Goal: Information Seeking & Learning: Learn about a topic

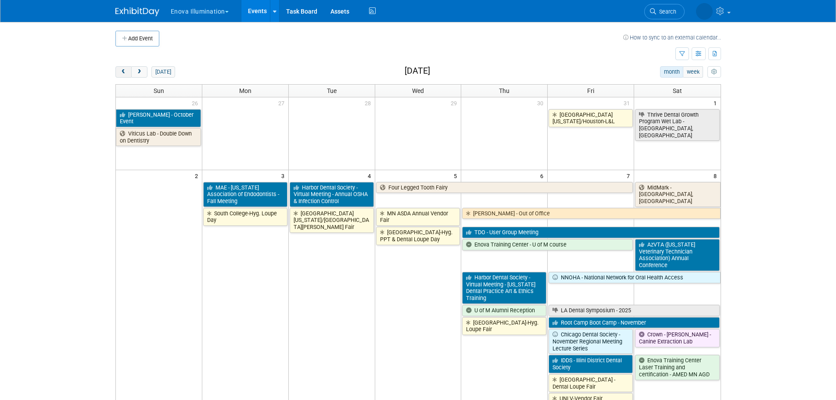
drag, startPoint x: 122, startPoint y: 73, endPoint x: 126, endPoint y: 72, distance: 4.6
click at [126, 72] on span "prev" at bounding box center [123, 72] width 7 height 6
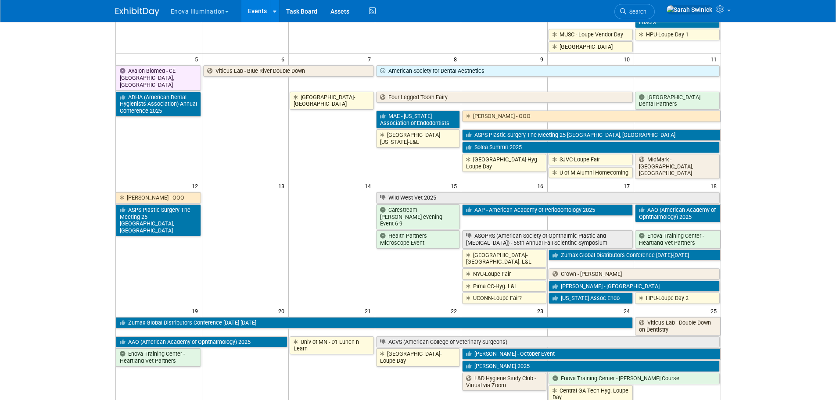
scroll to position [263, 0]
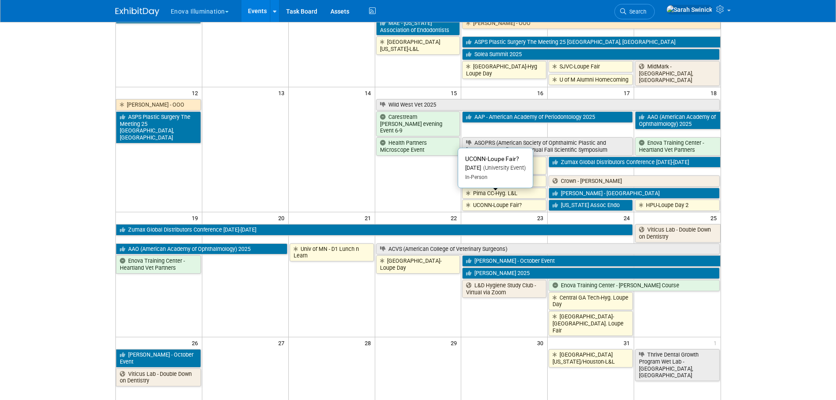
click at [495, 200] on link "UCONN-Loupe Fair?" at bounding box center [504, 205] width 84 height 11
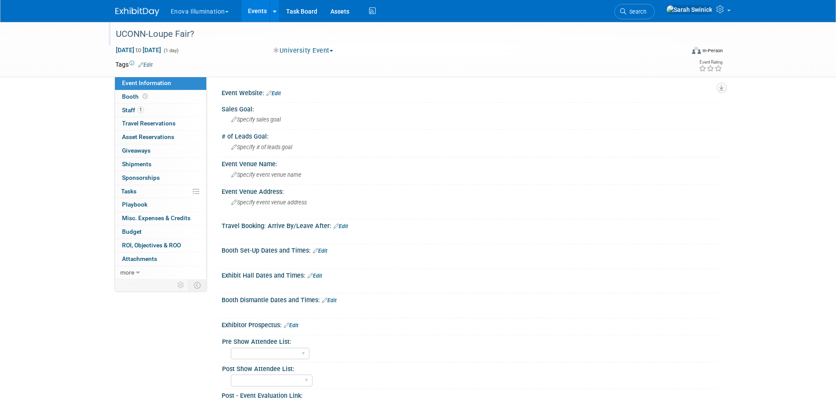
click at [245, 33] on div "UCONN-Loupe Fair?" at bounding box center [392, 34] width 559 height 16
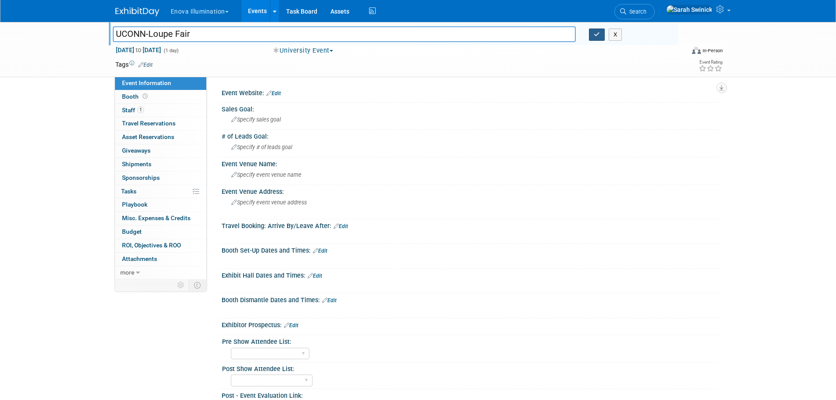
type input "UCONN-Loupe Fair"
click at [594, 32] on icon "button" at bounding box center [597, 35] width 6 height 6
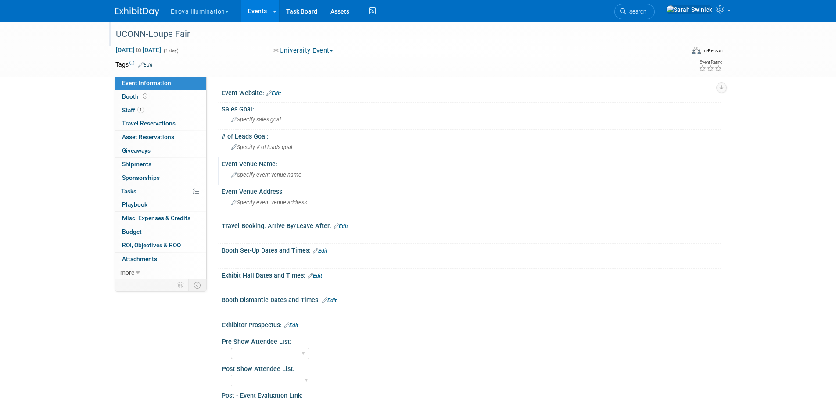
click at [273, 179] on div "Specify event venue name" at bounding box center [471, 175] width 486 height 14
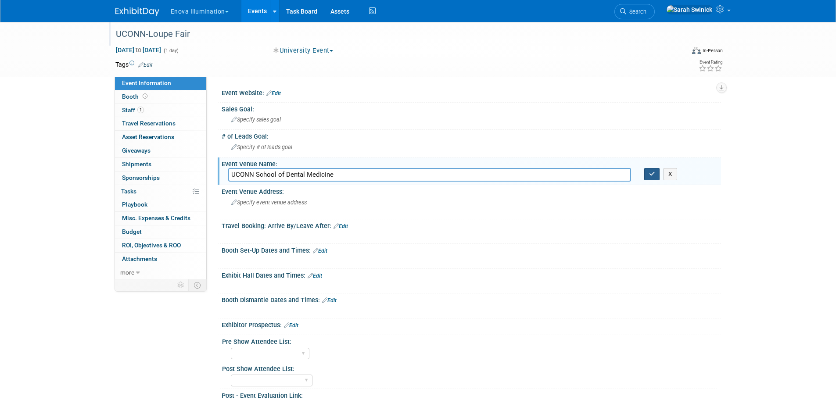
type input "UCONN School of Dental Medicine"
click at [658, 175] on button "button" at bounding box center [652, 174] width 16 height 12
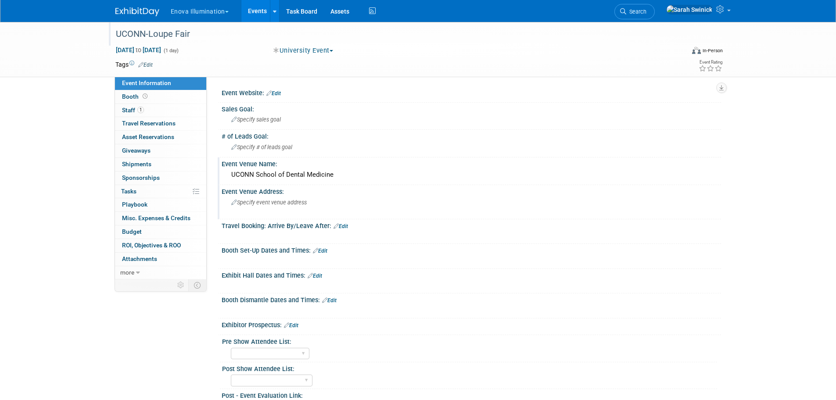
drag, startPoint x: 260, startPoint y: 220, endPoint x: 264, endPoint y: 215, distance: 6.9
click at [263, 216] on div "Event Website: Edit Sales Goal: Specify sales goal # of Leads Goal: Specify # o…" at bounding box center [467, 272] width 495 height 372
click at [265, 207] on div "Specify event venue address" at bounding box center [325, 206] width 195 height 20
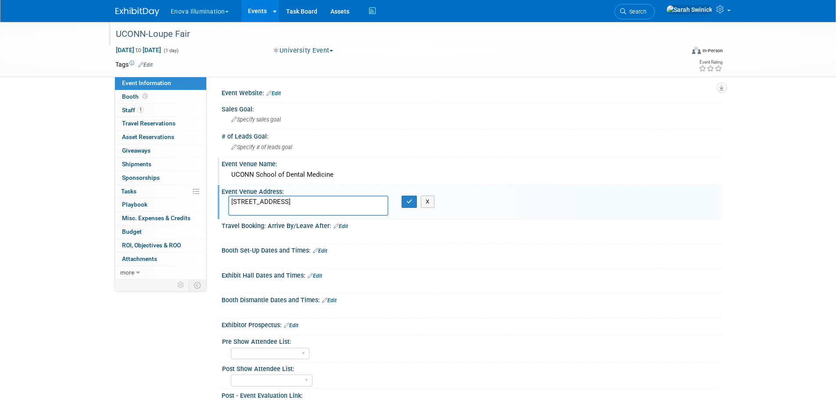
click at [320, 201] on textarea "263 FARMINGTON AVENUE | FARMINGTON, CT 06030-3905" at bounding box center [308, 206] width 160 height 20
type textarea "263 FARMINGTON AVENUE FARMINGTON, CT 06030-3905"
click at [405, 201] on button "button" at bounding box center [409, 202] width 16 height 12
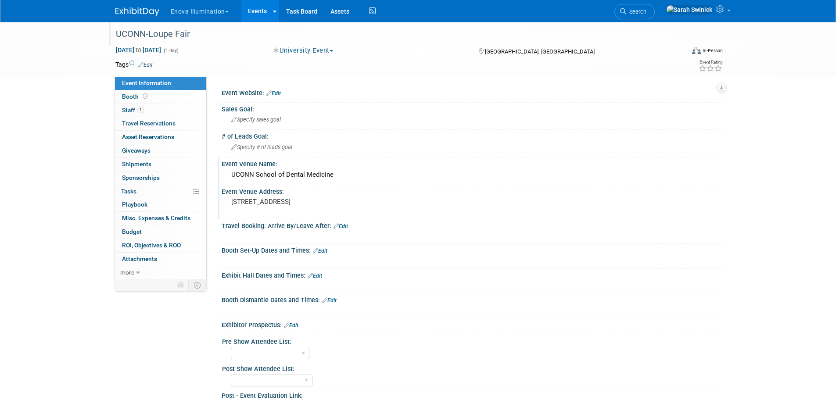
click at [153, 12] on img at bounding box center [137, 11] width 44 height 9
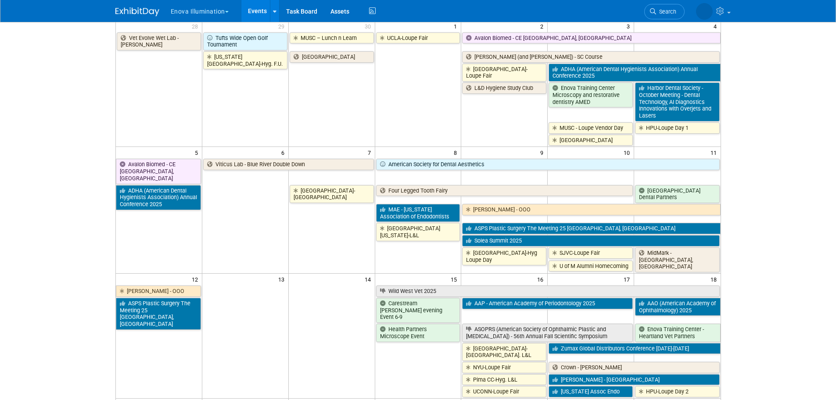
scroll to position [132, 0]
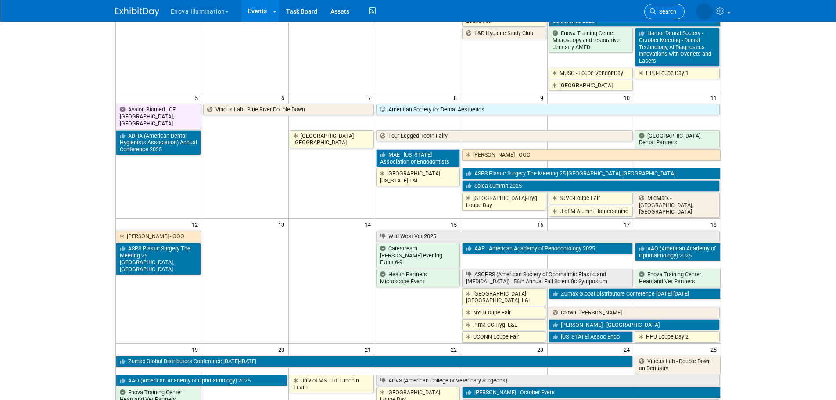
click at [665, 13] on span "Search" at bounding box center [666, 11] width 20 height 7
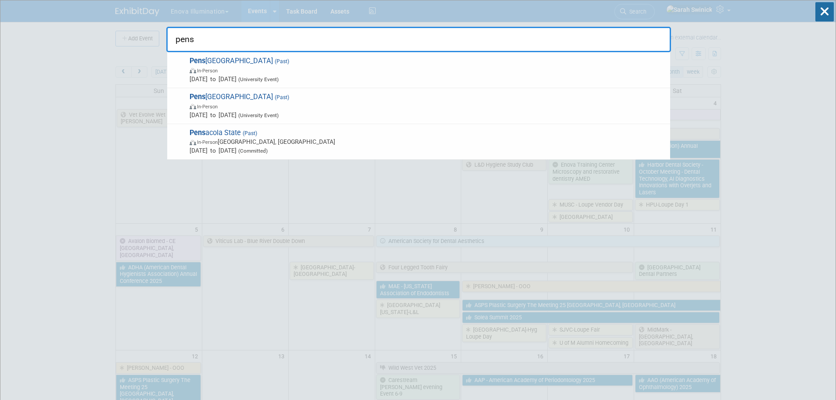
drag, startPoint x: 404, startPoint y: 40, endPoint x: 333, endPoint y: 30, distance: 71.7
click at [335, 29] on input "pens" at bounding box center [418, 39] width 505 height 25
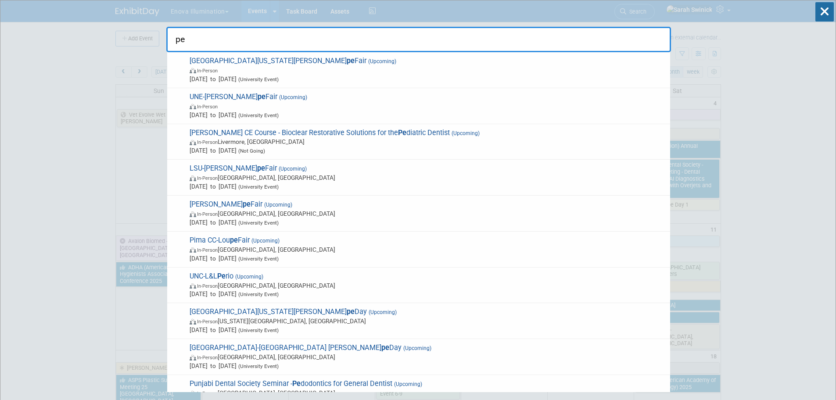
type input "p"
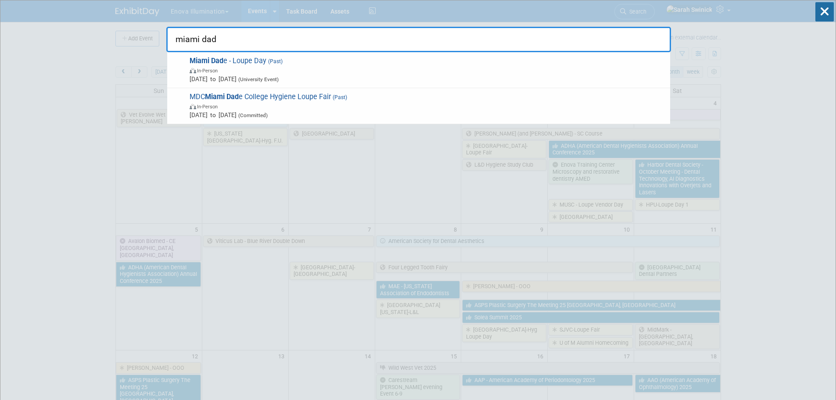
type input "miami dad"
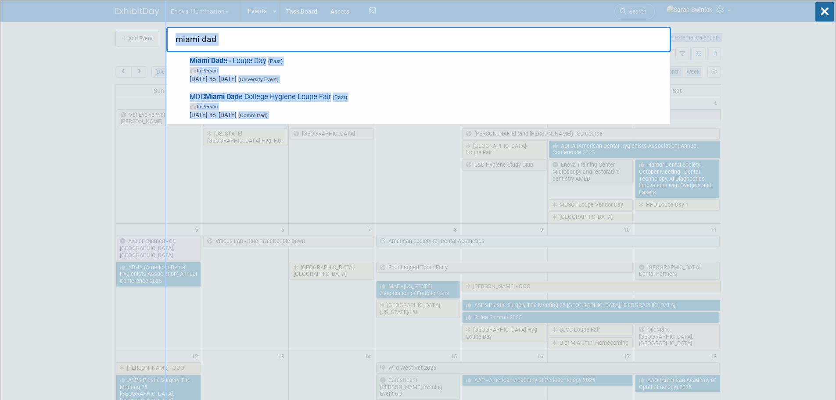
click at [0, 228] on html "Enova Illumination Choose Workspace: enova Enova Illumination Enova Illuminatio…" at bounding box center [418, 200] width 836 height 400
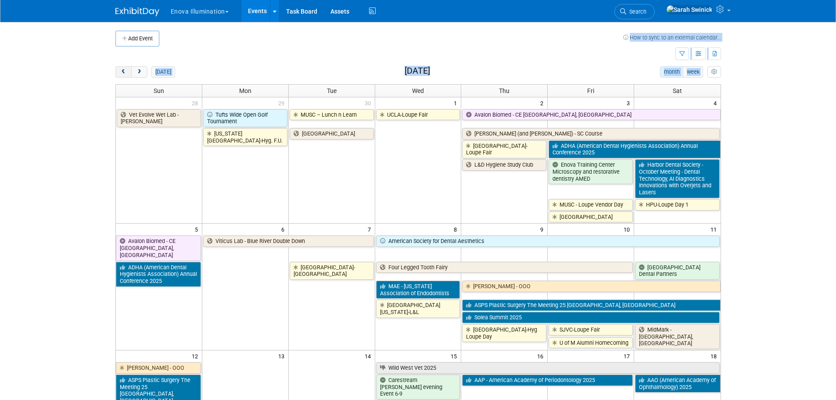
click at [125, 68] on button "prev" at bounding box center [123, 71] width 16 height 11
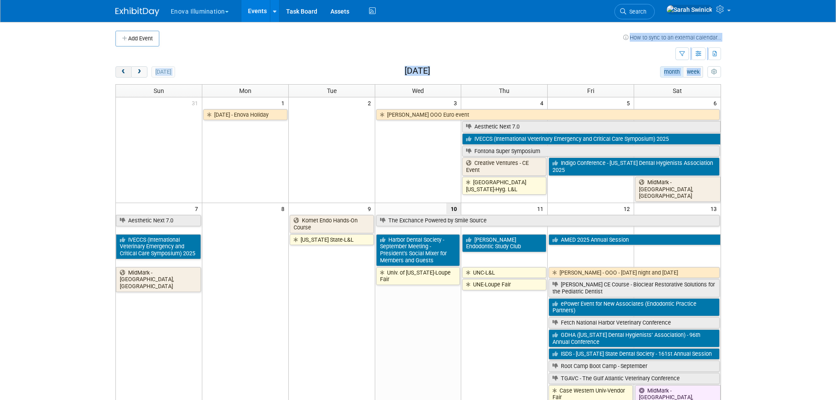
click at [125, 68] on button "prev" at bounding box center [123, 71] width 16 height 11
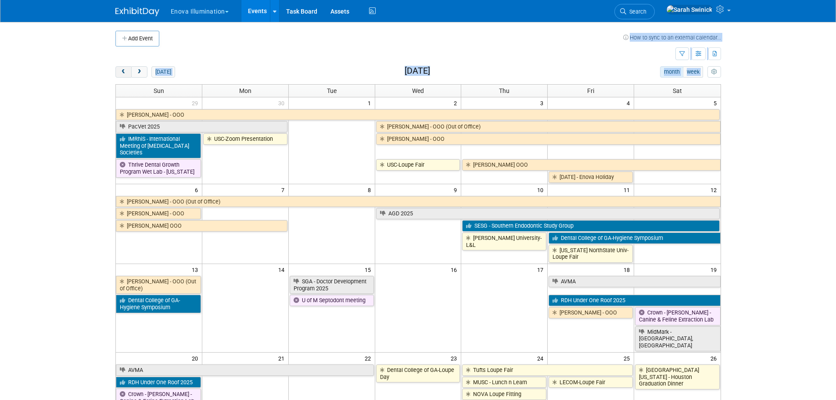
click at [125, 67] on button "prev" at bounding box center [123, 71] width 16 height 11
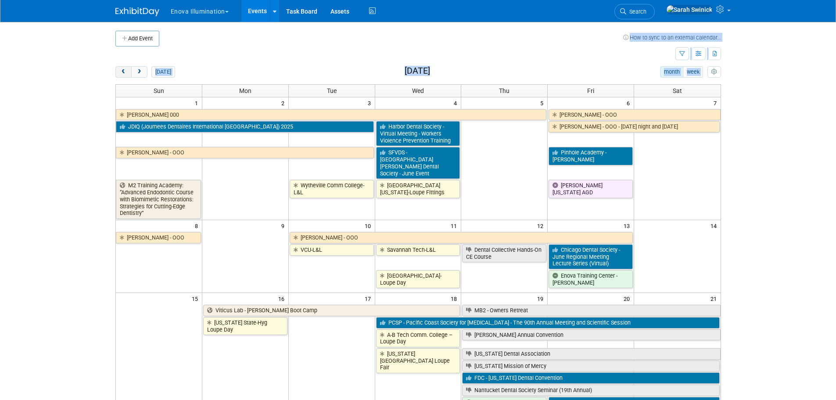
click at [125, 67] on button "prev" at bounding box center [123, 71] width 16 height 11
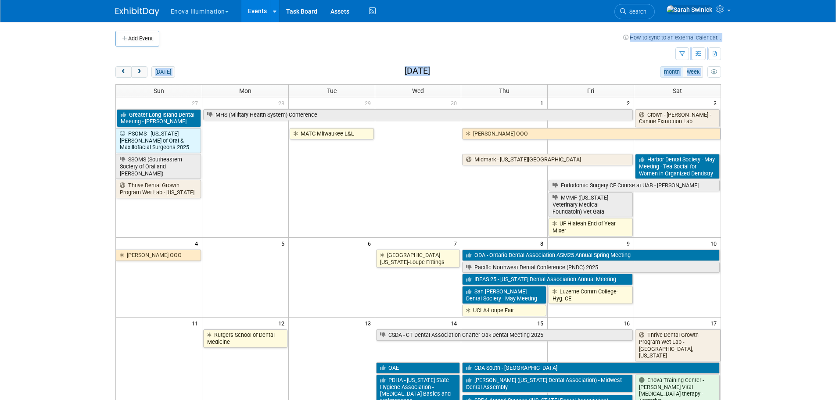
click at [59, 163] on body "Enova Illumination Choose Workspace: enova Enova Illumination Enova Illuminatio…" at bounding box center [418, 200] width 836 height 400
drag, startPoint x: 147, startPoint y: 226, endPoint x: 248, endPoint y: 102, distance: 159.7
click at [154, 222] on td "Thrive Dental Growth Program Wet Lab - California" at bounding box center [159, 207] width 86 height 57
click at [271, 53] on td at bounding box center [395, 54] width 560 height 15
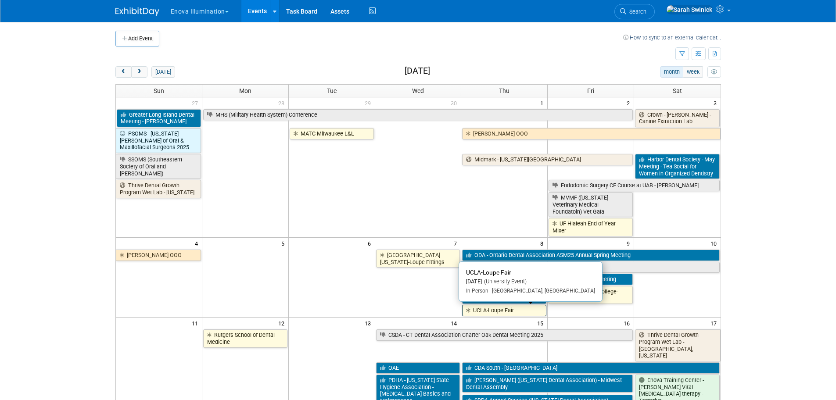
click at [477, 311] on link "UCLA-Loupe Fair" at bounding box center [504, 310] width 84 height 11
click at [497, 312] on link "UCLA-Loupe Fair" at bounding box center [504, 310] width 84 height 11
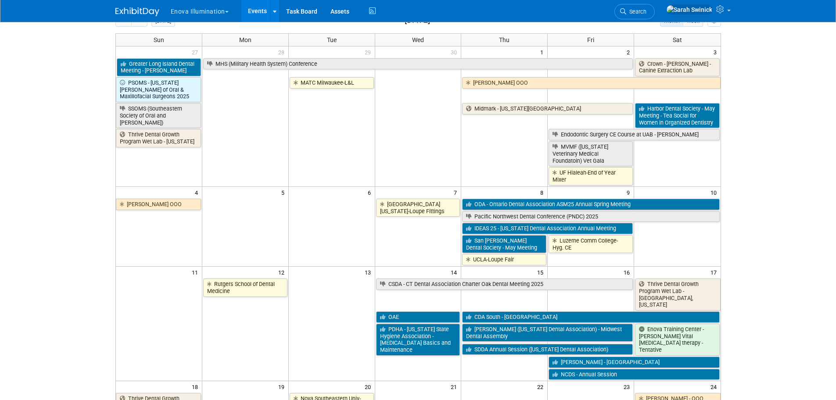
scroll to position [88, 0]
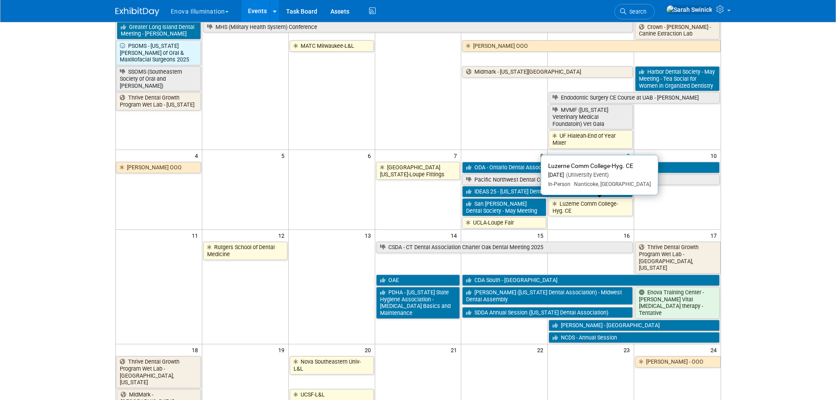
click at [571, 208] on link "Luzerne Comm College-Hyg. CE" at bounding box center [590, 207] width 84 height 18
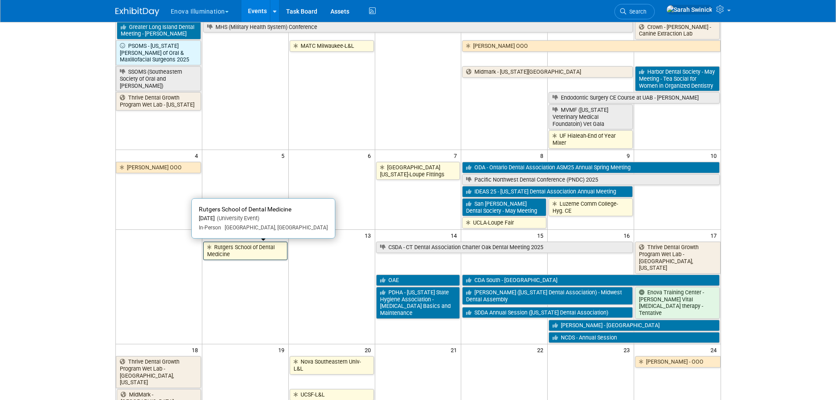
click at [251, 254] on link "Rutgers School of Dental Medicine" at bounding box center [245, 251] width 84 height 18
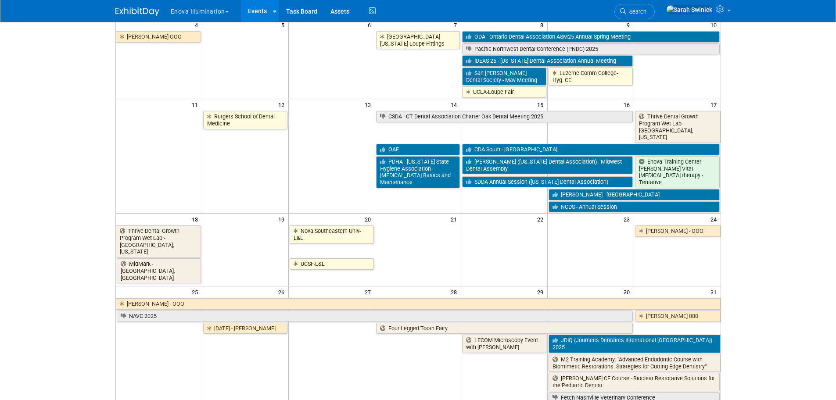
scroll to position [219, 0]
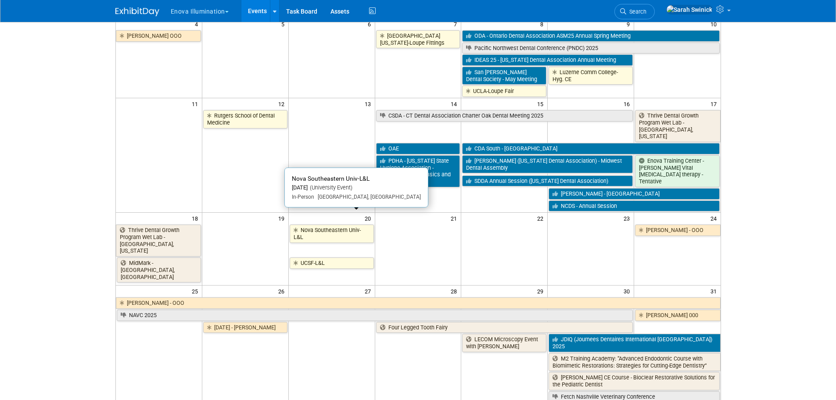
click at [333, 225] on link "Nova Southeastern Univ-L&L" at bounding box center [332, 234] width 84 height 18
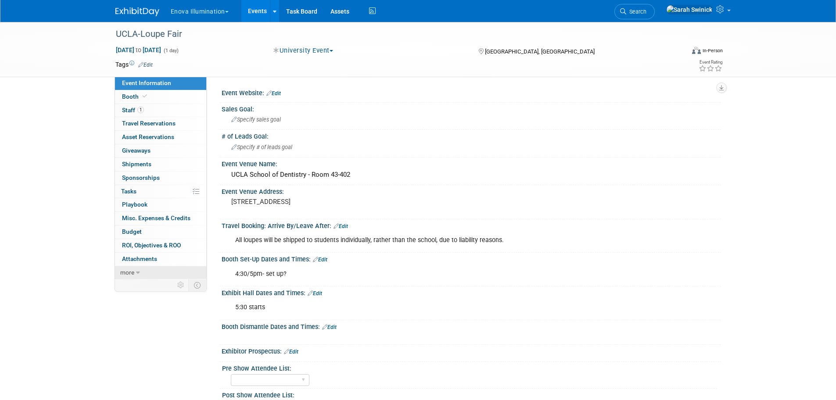
click at [149, 270] on link "more" at bounding box center [160, 272] width 91 height 13
click at [141, 109] on span "1" at bounding box center [140, 110] width 7 height 7
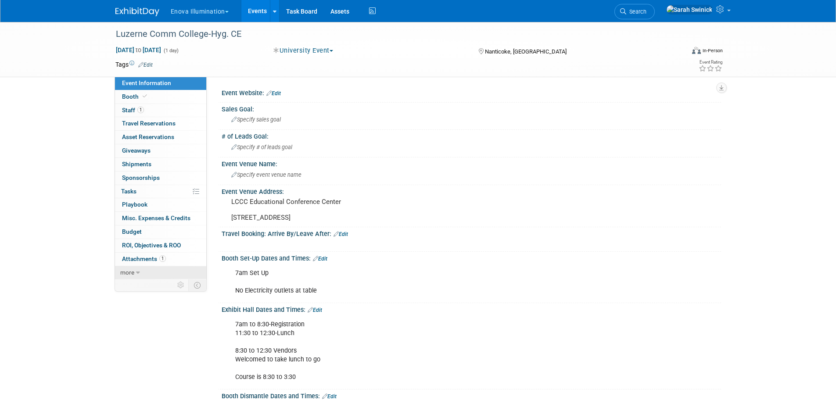
click at [131, 275] on span "more" at bounding box center [127, 272] width 14 height 7
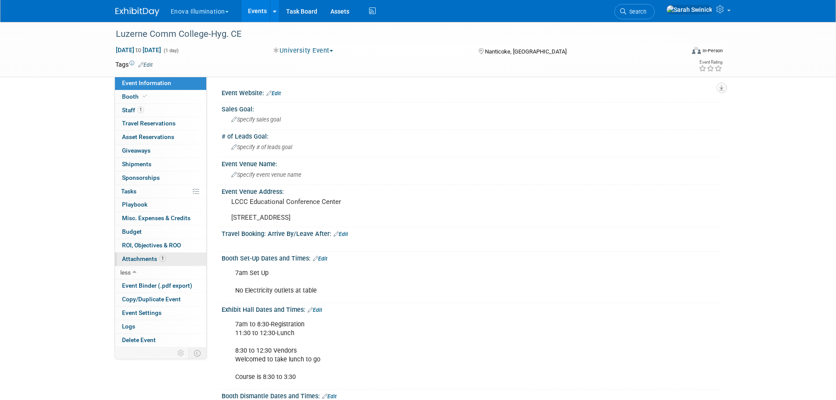
click at [143, 254] on link "1 Attachments 1" at bounding box center [160, 259] width 91 height 13
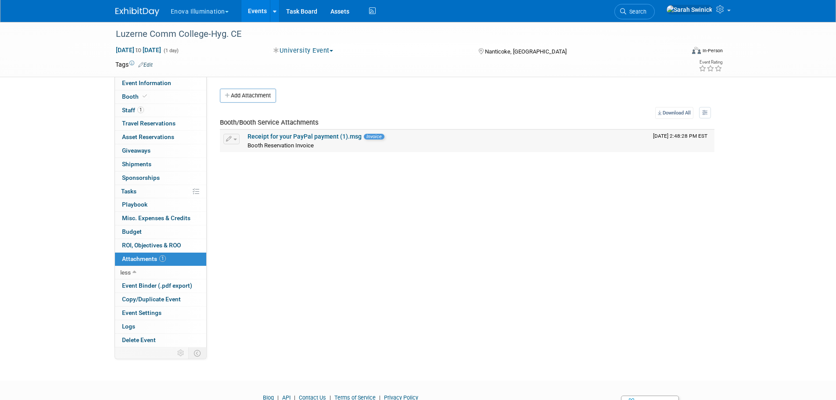
click at [304, 136] on link "Receipt for your PayPal payment (1).msg" at bounding box center [304, 136] width 114 height 7
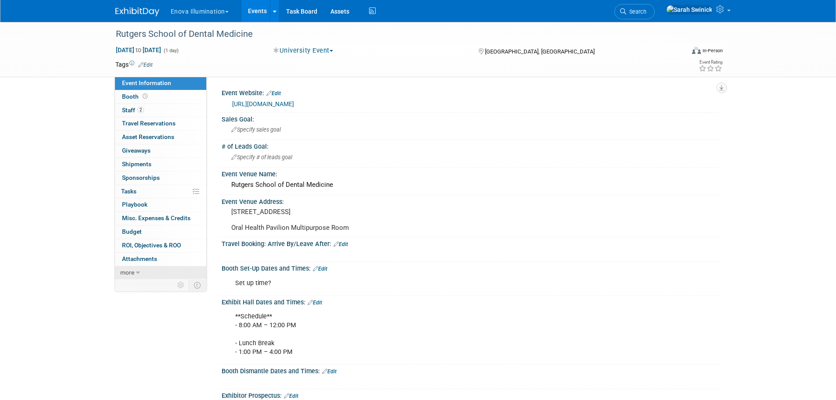
click at [171, 274] on link "more" at bounding box center [160, 272] width 91 height 13
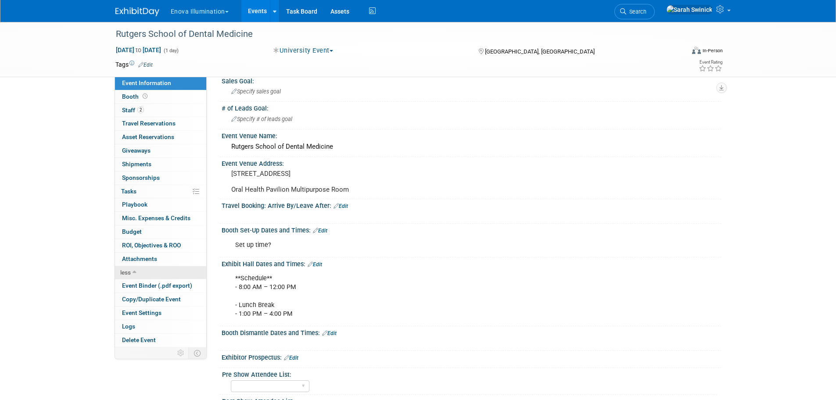
scroll to position [88, 0]
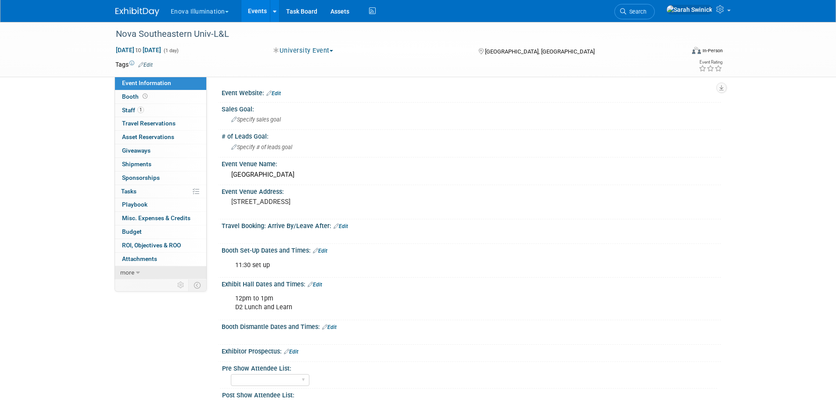
click at [136, 270] on icon at bounding box center [138, 273] width 4 height 6
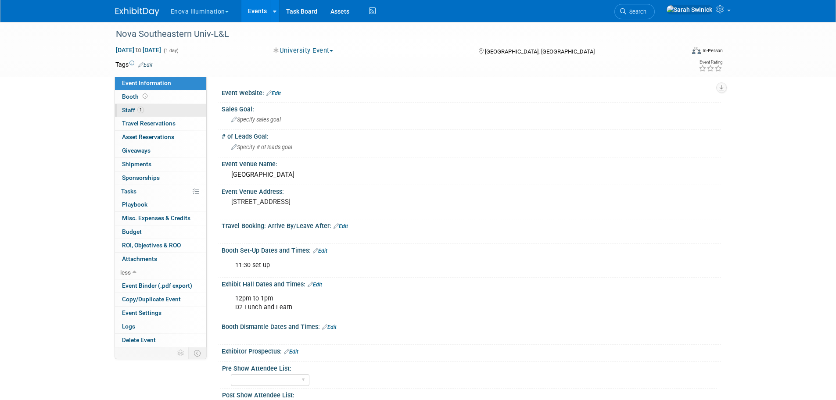
click at [147, 107] on link "1 Staff 1" at bounding box center [160, 110] width 91 height 13
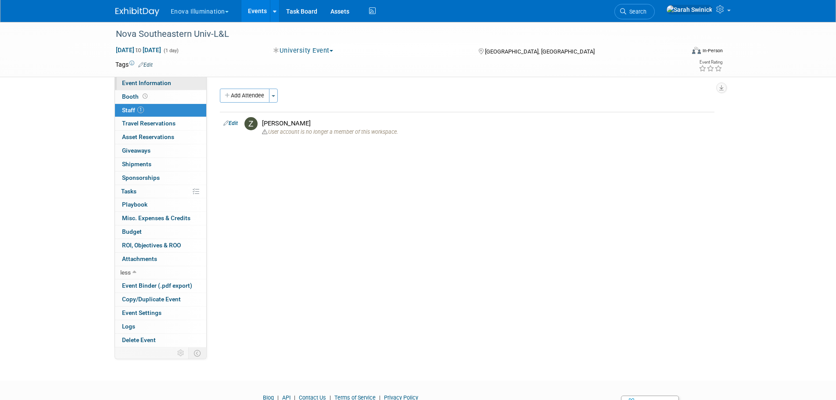
click at [141, 84] on span "Event Information" at bounding box center [146, 82] width 49 height 7
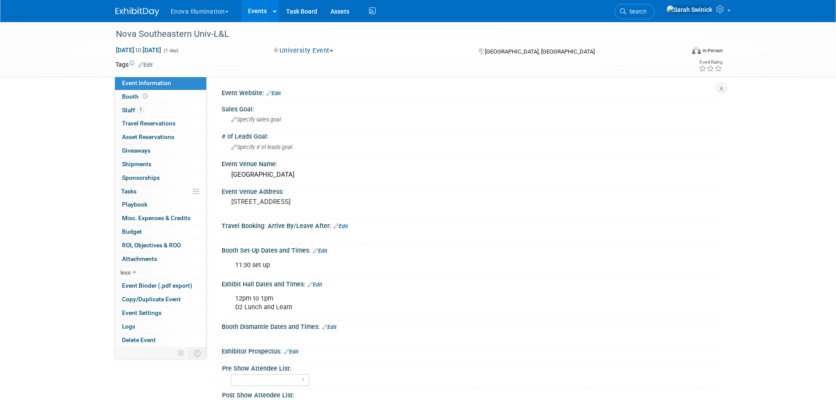
click at [139, 14] on img at bounding box center [137, 11] width 44 height 9
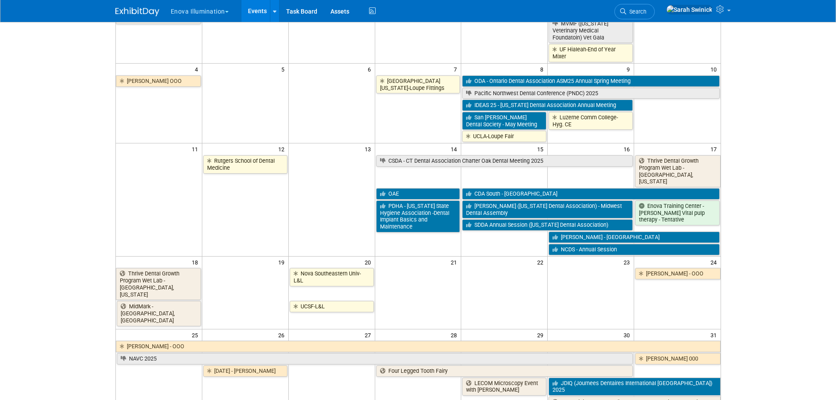
scroll to position [176, 0]
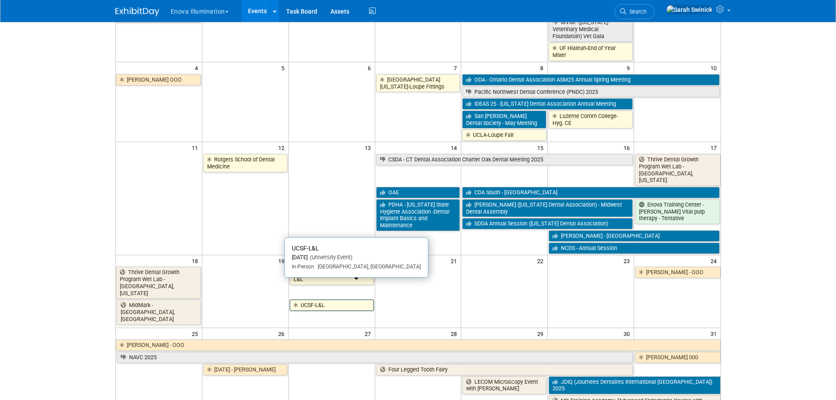
click at [313, 300] on link "UCSF-L&L" at bounding box center [332, 305] width 84 height 11
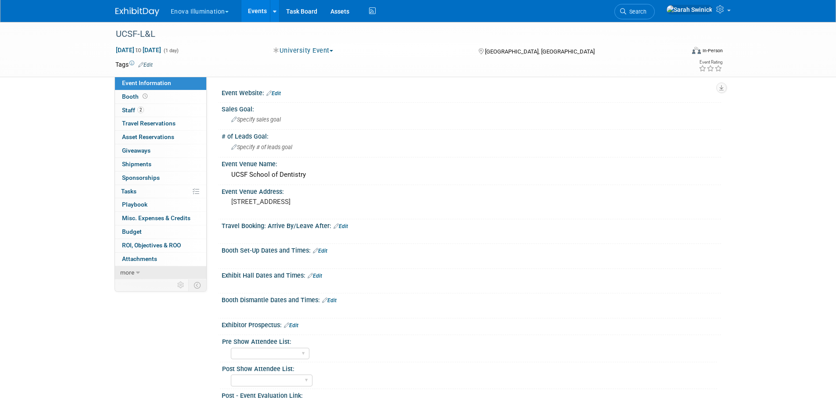
click at [174, 270] on link "more" at bounding box center [160, 272] width 91 height 13
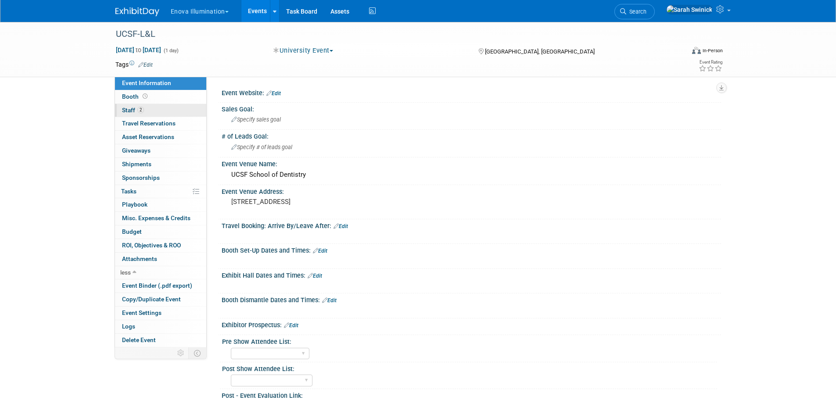
click at [133, 107] on link "2 Staff 2" at bounding box center [160, 110] width 91 height 13
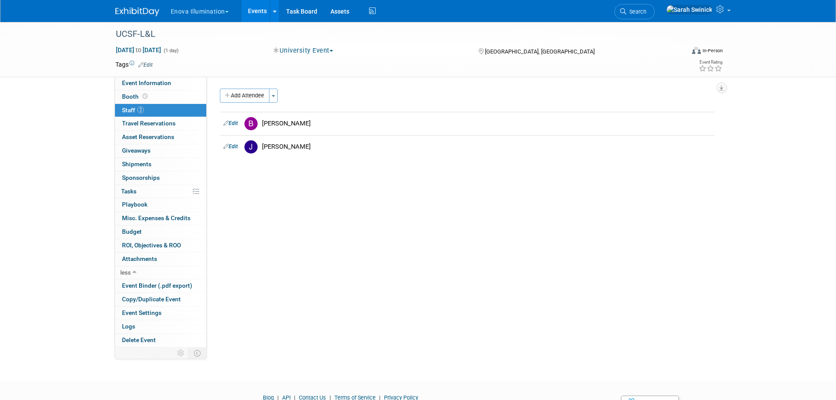
click at [118, 14] on img at bounding box center [137, 11] width 44 height 9
